Goal: Book appointment/travel/reservation

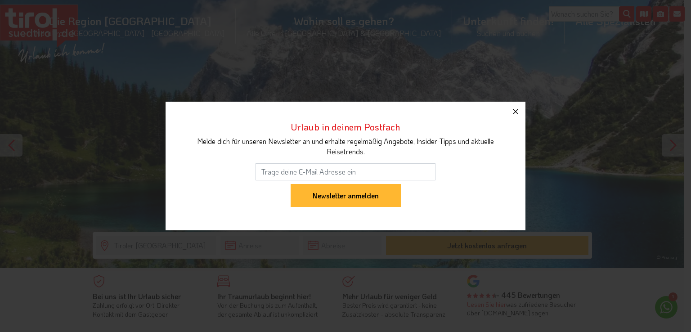
click at [518, 111] on icon "button" at bounding box center [515, 111] width 11 height 11
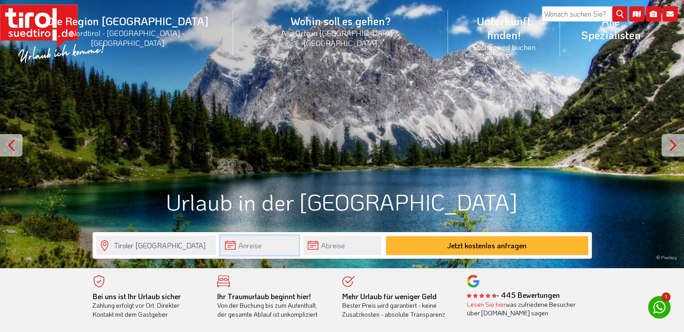
click at [269, 250] on input "text" at bounding box center [259, 245] width 78 height 19
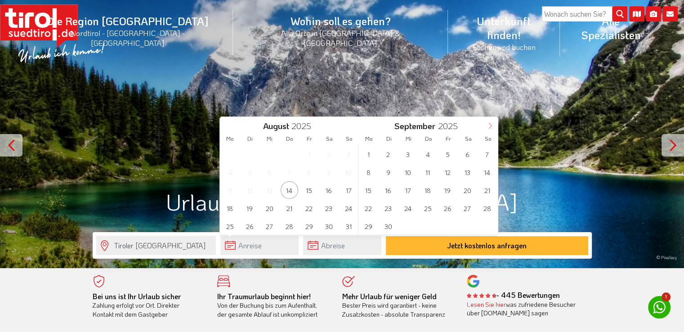
click at [487, 127] on icon at bounding box center [490, 126] width 6 height 6
click at [406, 152] on span "1" at bounding box center [408, 154] width 18 height 18
click at [309, 159] on span "3" at bounding box center [309, 154] width 18 height 18
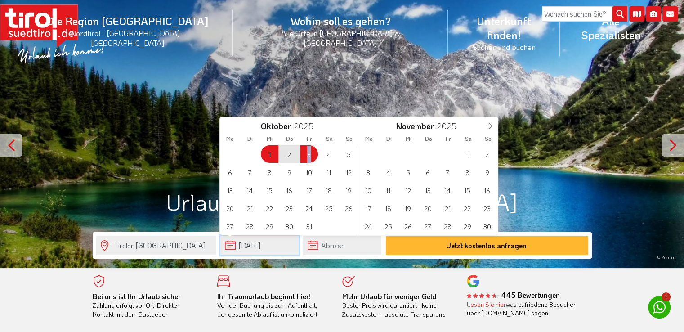
type input "[DATE]"
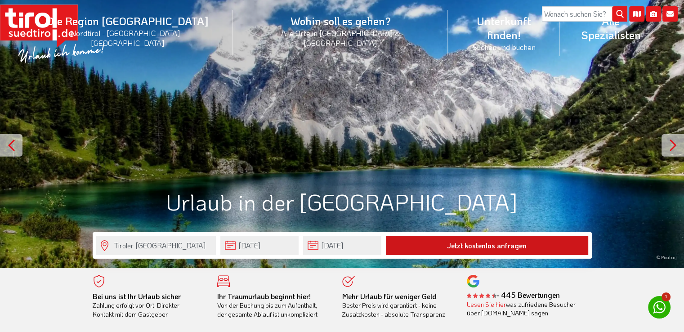
click at [457, 248] on button "Jetzt kostenlos anfragen" at bounding box center [487, 245] width 202 height 19
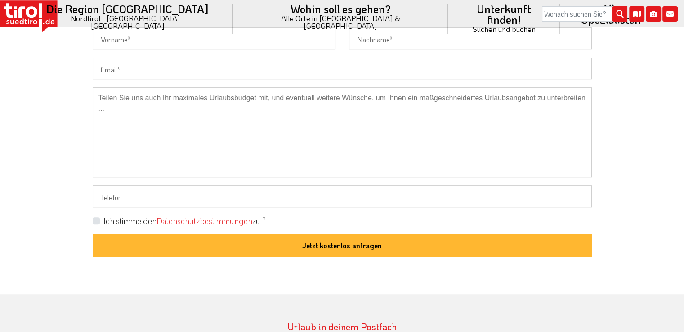
scroll to position [764, 0]
